Goal: Use online tool/utility: Use online tool/utility

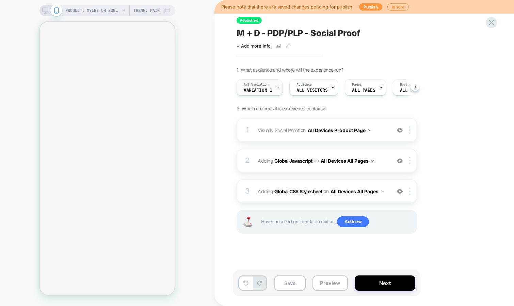
scroll to position [0, 0]
click at [275, 89] on icon at bounding box center [277, 87] width 4 height 4
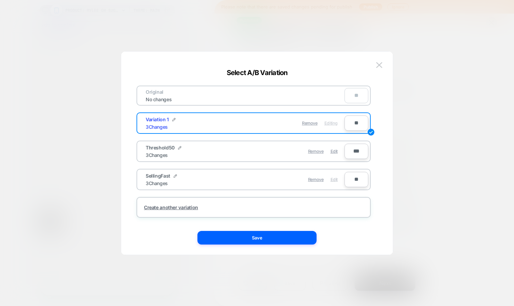
click at [332, 178] on span "Edit" at bounding box center [333, 179] width 7 height 5
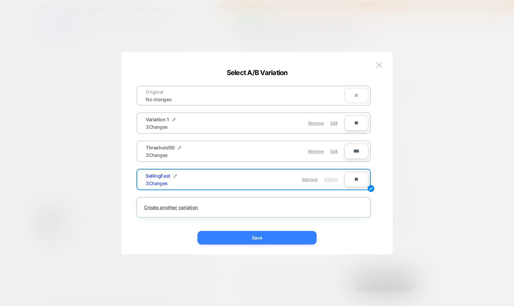
click at [279, 239] on button "Save" at bounding box center [256, 238] width 119 height 14
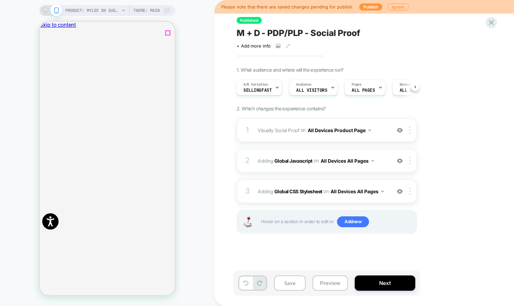
click at [48, 58] on icon "Close" at bounding box center [45, 59] width 3 height 3
click at [329, 279] on button "Preview" at bounding box center [329, 283] width 35 height 15
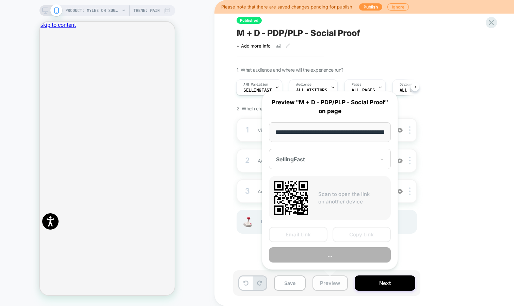
scroll to position [0, 111]
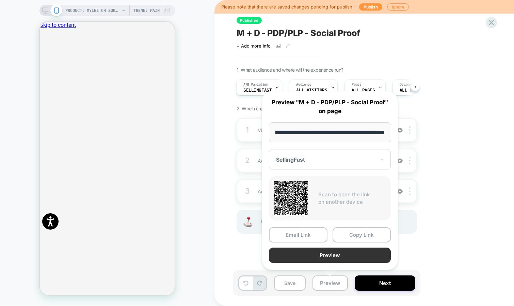
click at [328, 257] on button "Preview" at bounding box center [330, 255] width 122 height 15
